Goal: Task Accomplishment & Management: Complete application form

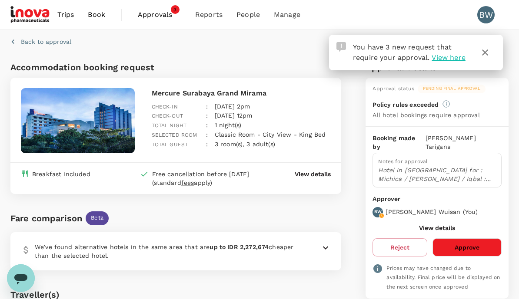
click at [486, 238] on button "Approve" at bounding box center [466, 247] width 69 height 18
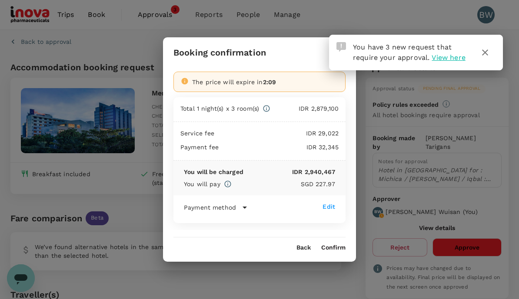
click at [335, 252] on button "Confirm" at bounding box center [333, 248] width 24 height 7
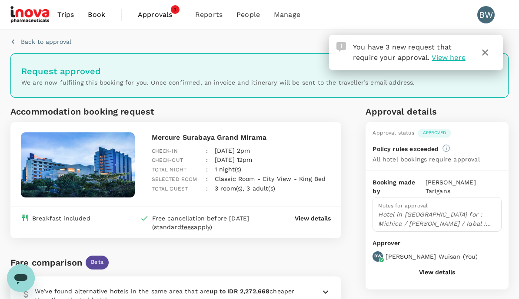
click at [169, 14] on span "Approvals" at bounding box center [159, 15] width 43 height 10
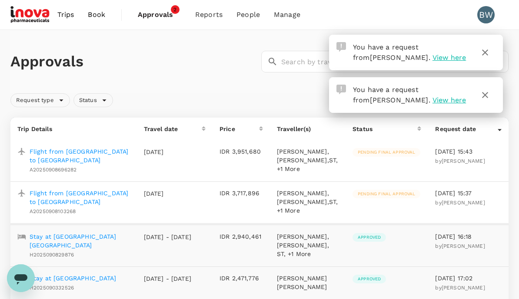
click at [108, 206] on p "Flight from [GEOGRAPHIC_DATA] to [GEOGRAPHIC_DATA]" at bounding box center [80, 197] width 100 height 17
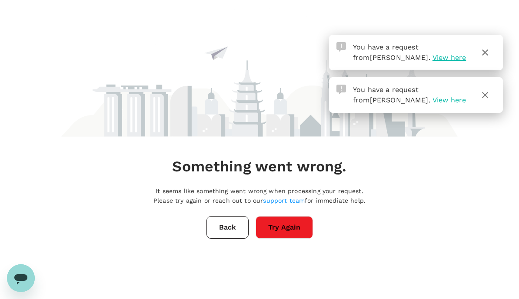
click at [293, 234] on button "Try Again" at bounding box center [283, 227] width 57 height 23
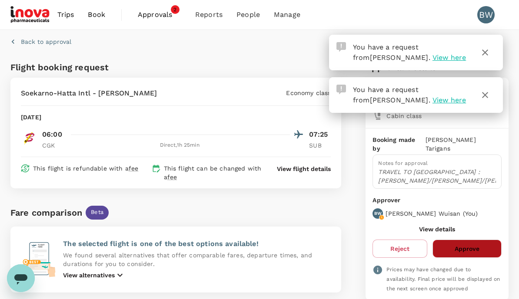
click at [488, 241] on button "Approve" at bounding box center [466, 249] width 69 height 18
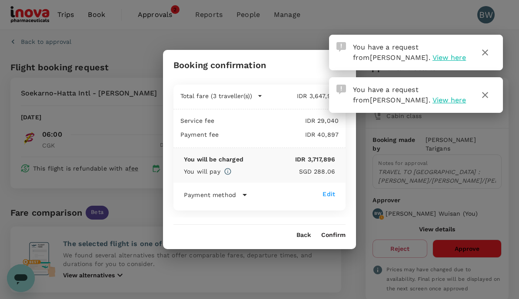
click at [331, 235] on div "Back Confirm" at bounding box center [259, 232] width 193 height 14
click at [328, 239] on button "Confirm" at bounding box center [333, 235] width 24 height 7
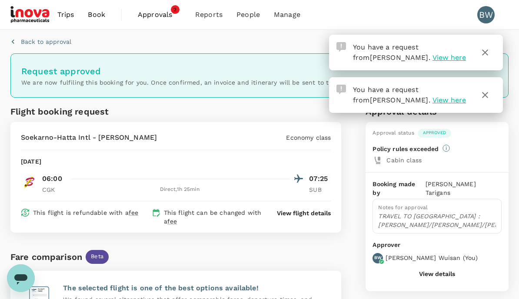
click at [163, 17] on span "Approvals" at bounding box center [159, 15] width 43 height 10
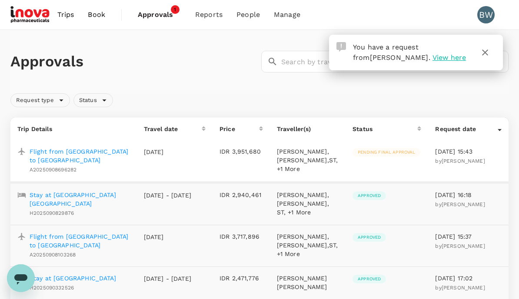
click at [119, 148] on p "Flight from [GEOGRAPHIC_DATA] to [GEOGRAPHIC_DATA]" at bounding box center [80, 155] width 100 height 17
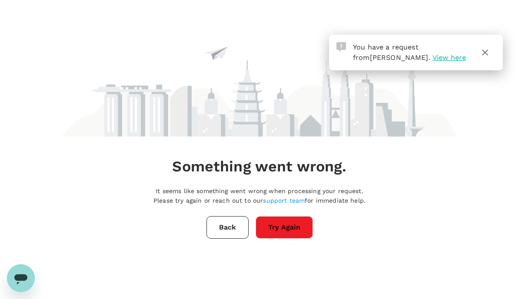
click at [298, 232] on button "Try Again" at bounding box center [283, 227] width 57 height 23
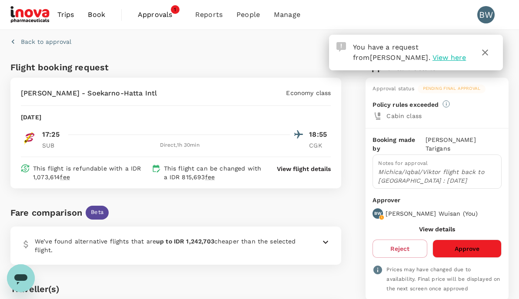
click at [476, 240] on button "Approve" at bounding box center [466, 249] width 69 height 18
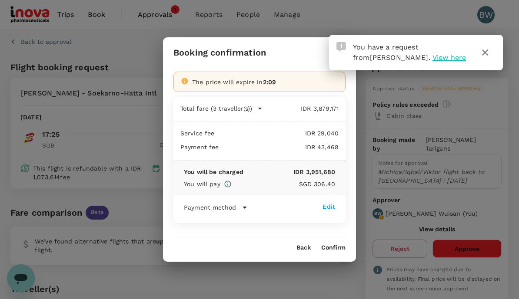
click at [339, 251] on button "Confirm" at bounding box center [333, 248] width 24 height 7
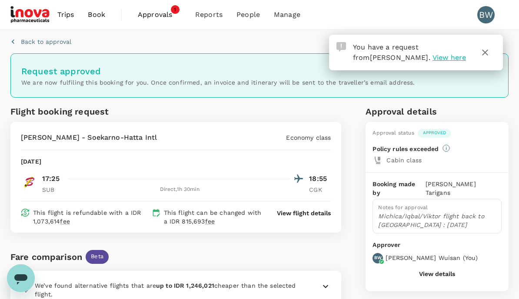
click at [156, 17] on span "Approvals" at bounding box center [159, 15] width 43 height 10
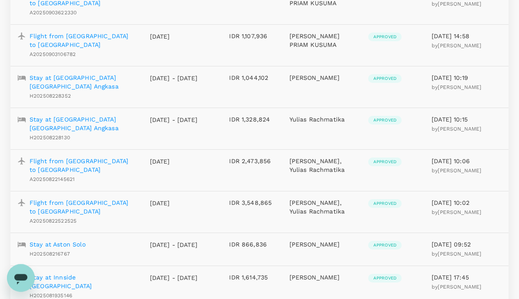
scroll to position [205, 0]
